Goal: Task Accomplishment & Management: Manage account settings

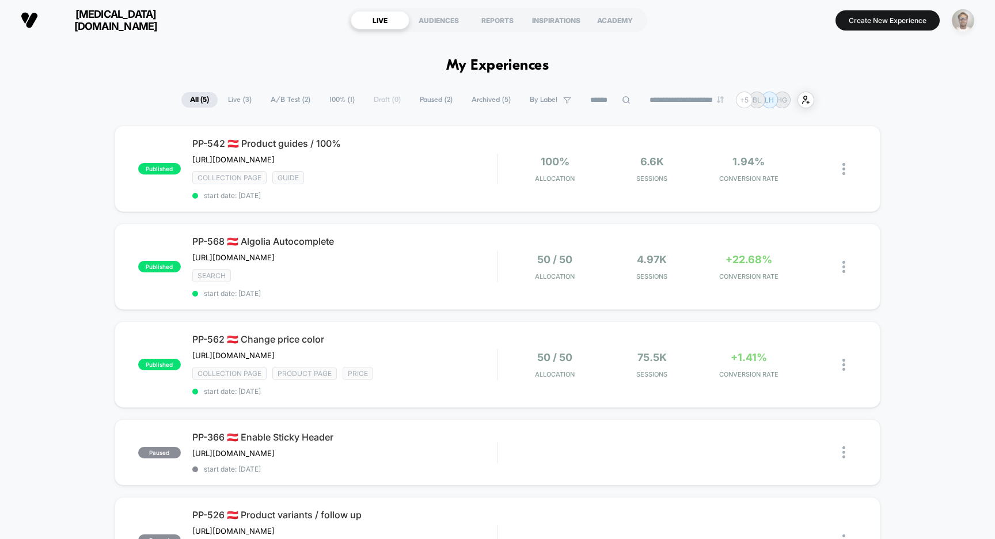
click at [960, 17] on img "button" at bounding box center [962, 20] width 22 height 22
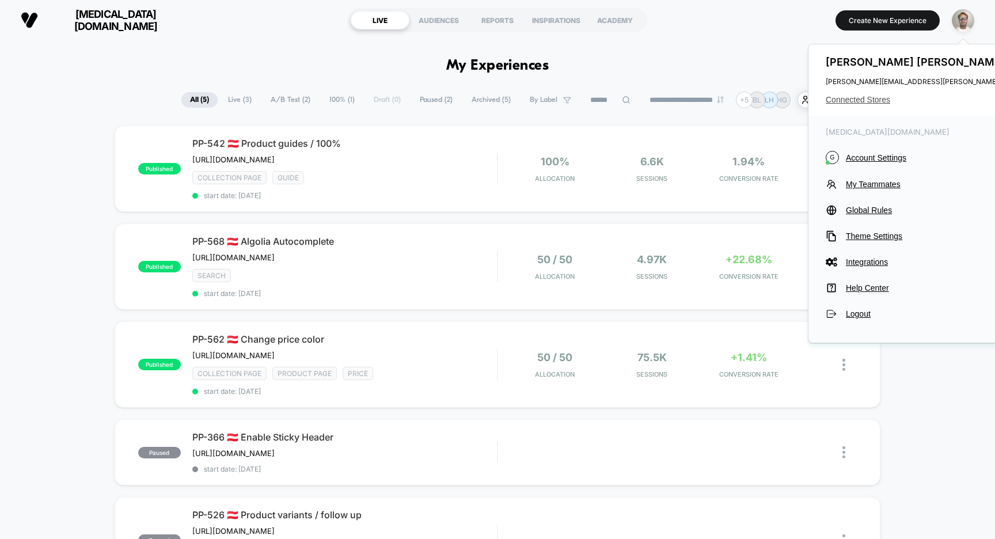
click at [872, 99] on span "Connected Stores" at bounding box center [967, 99] width 285 height 9
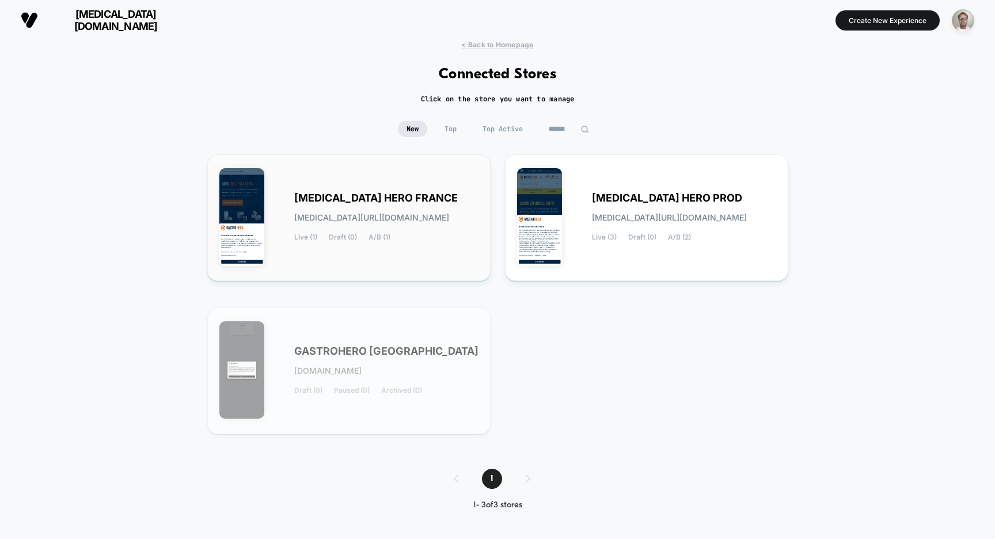
click at [398, 200] on span "[MEDICAL_DATA] HERO FRANCE" at bounding box center [375, 198] width 163 height 8
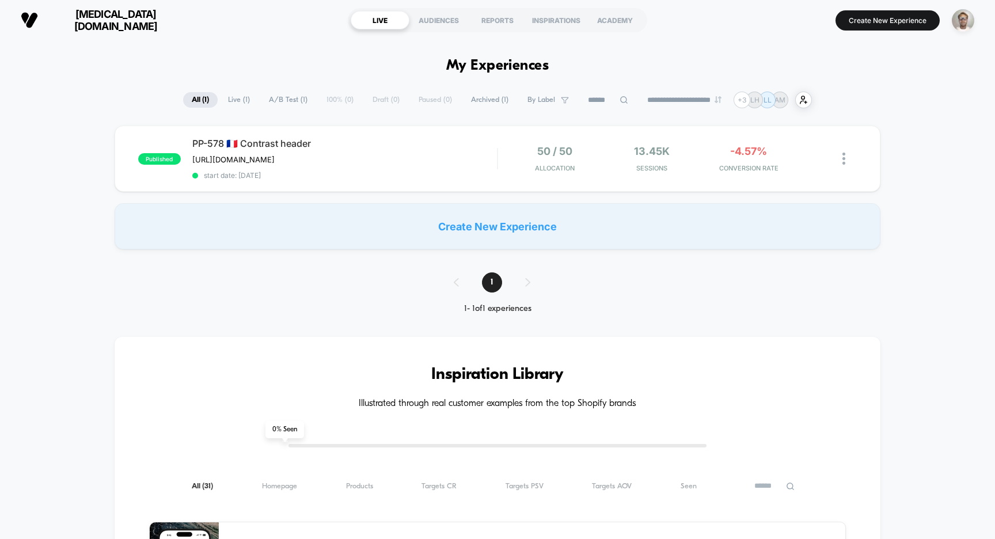
click at [92, 21] on span "[MEDICAL_DATA][DOMAIN_NAME]" at bounding box center [116, 20] width 138 height 24
